Goal: Find specific page/section: Find specific page/section

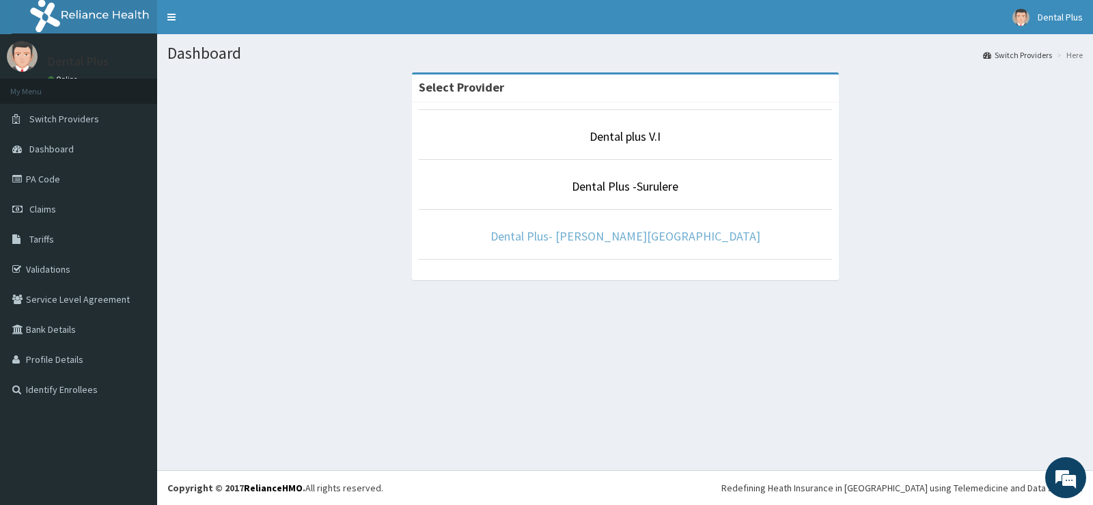
click at [631, 234] on link "Dental Plus- [PERSON_NAME][GEOGRAPHIC_DATA]" at bounding box center [625, 236] width 270 height 16
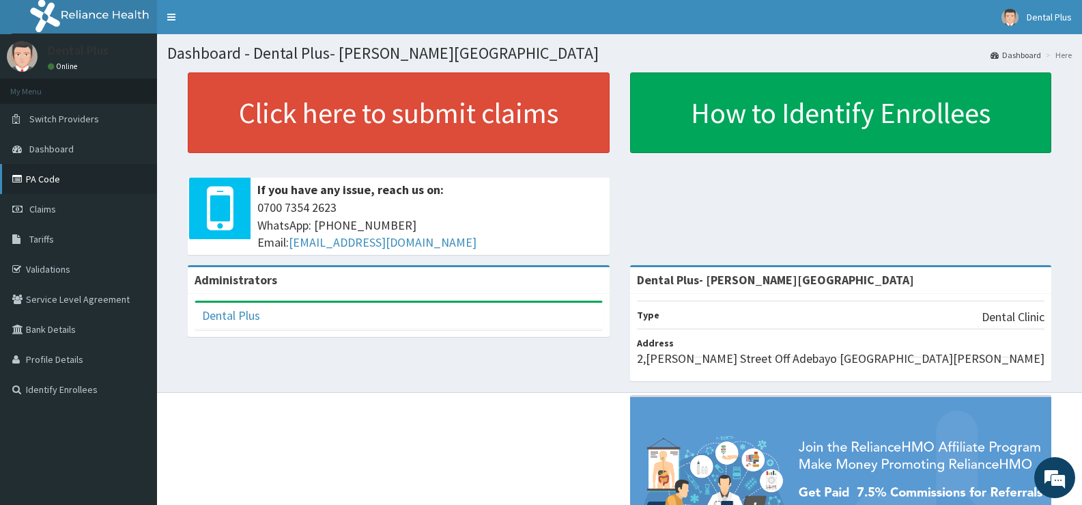
click at [61, 178] on link "PA Code" at bounding box center [78, 179] width 157 height 30
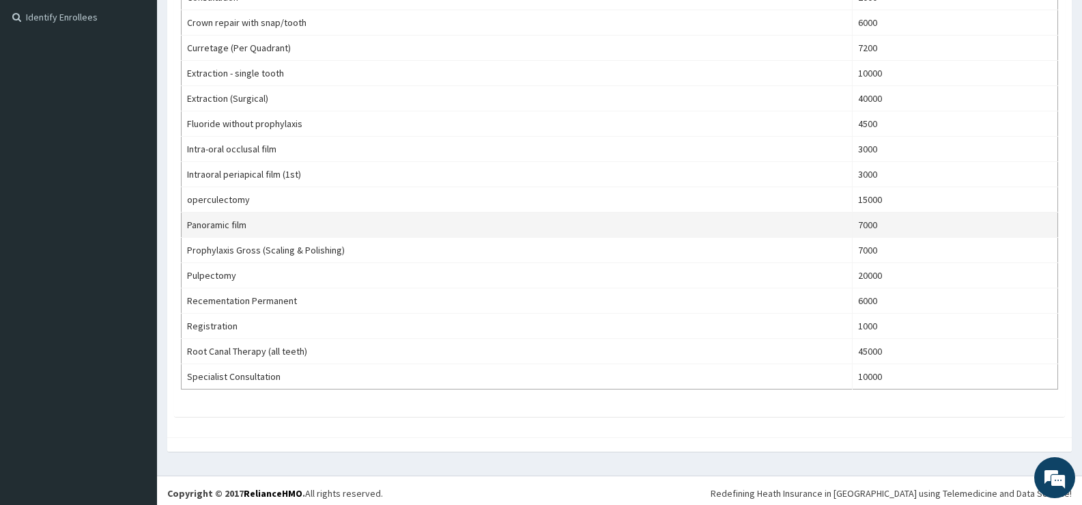
scroll to position [378, 0]
